Goal: Task Accomplishment & Management: Manage account settings

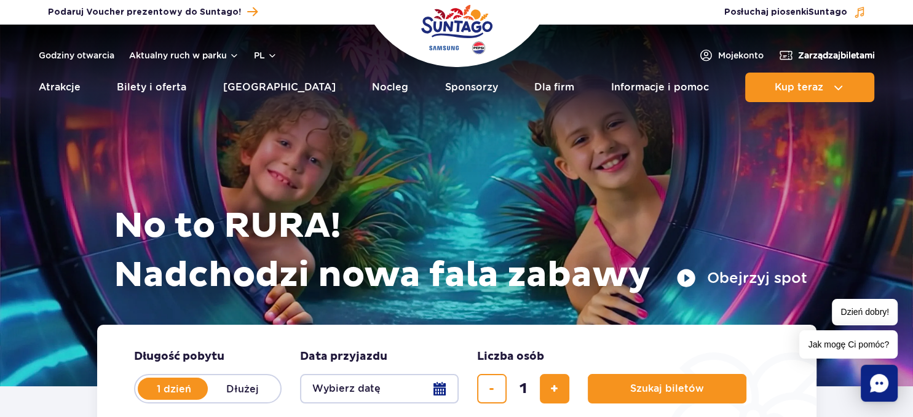
click at [826, 50] on span "Zarządzaj biletami" at bounding box center [836, 55] width 77 height 12
click at [813, 51] on span "Zarządzaj biletami" at bounding box center [836, 55] width 77 height 12
